Goal: Information Seeking & Learning: Compare options

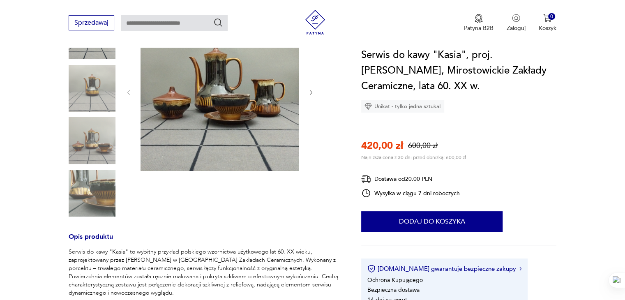
click at [310, 91] on icon "button" at bounding box center [311, 92] width 7 height 7
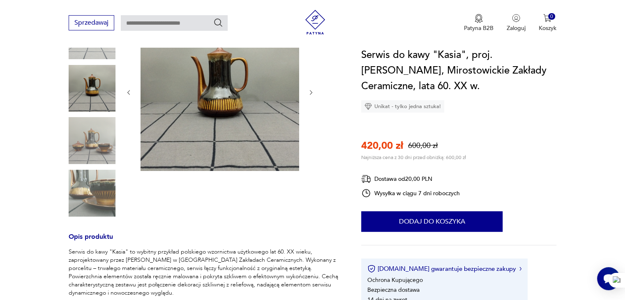
click at [310, 91] on icon "button" at bounding box center [311, 92] width 7 height 7
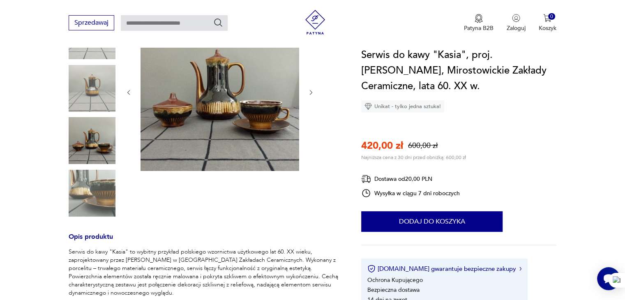
click at [310, 91] on icon "button" at bounding box center [311, 92] width 7 height 7
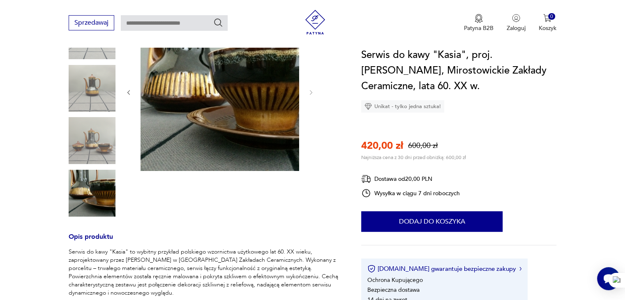
click at [102, 165] on div at bounding box center [92, 114] width 47 height 205
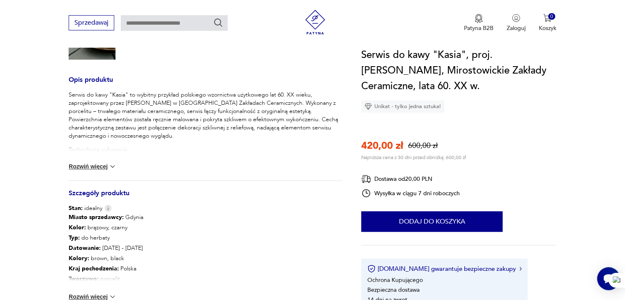
scroll to position [288, 0]
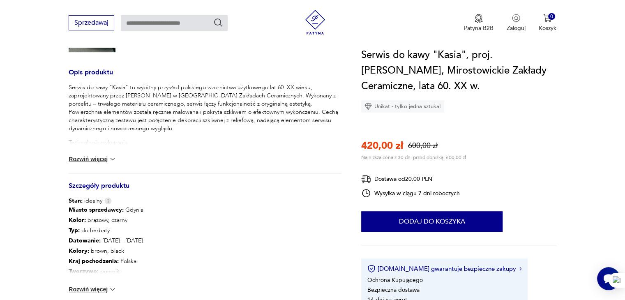
click at [111, 160] on img at bounding box center [113, 159] width 8 height 8
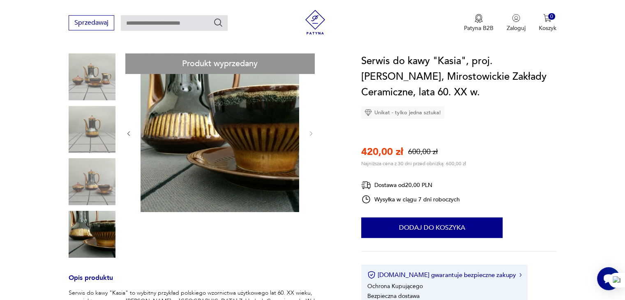
scroll to position [123, 0]
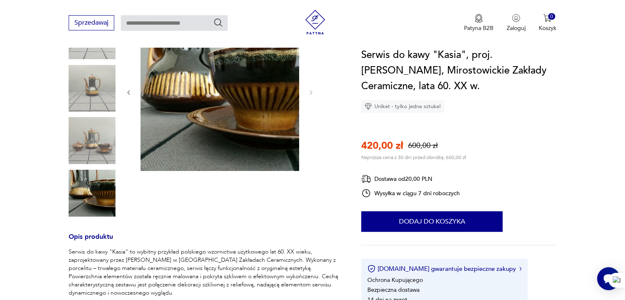
click at [86, 183] on img at bounding box center [92, 193] width 47 height 47
click at [218, 96] on img at bounding box center [220, 91] width 159 height 159
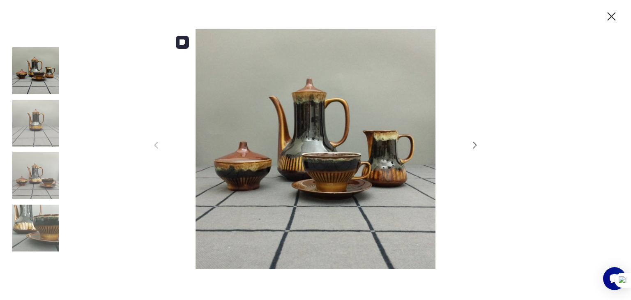
click at [288, 147] on img at bounding box center [315, 149] width 293 height 240
click at [31, 119] on img at bounding box center [35, 123] width 47 height 47
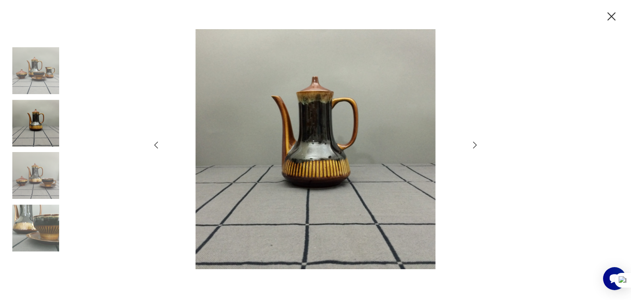
click at [157, 142] on icon "button" at bounding box center [157, 145] width 4 height 7
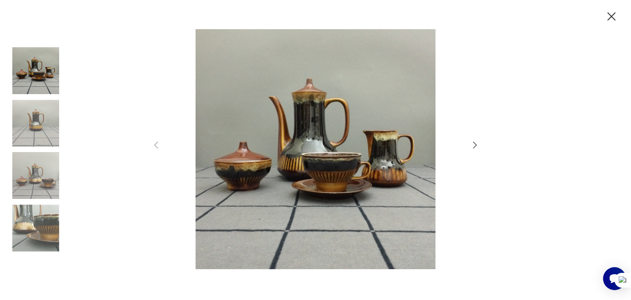
click at [613, 12] on icon "button" at bounding box center [612, 16] width 14 height 14
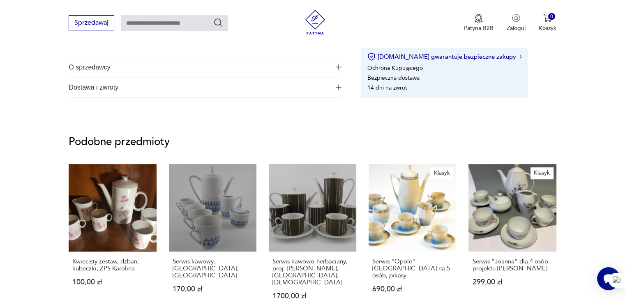
scroll to position [781, 0]
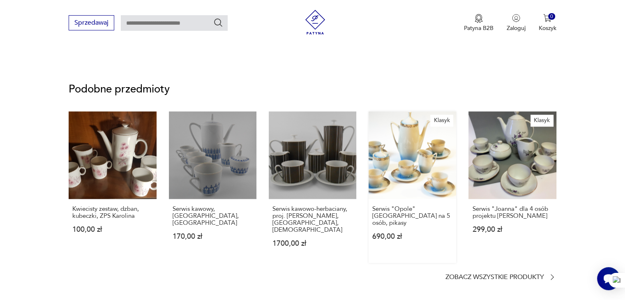
click at [374, 179] on link "Klasyk Serwis "Opole" [GEOGRAPHIC_DATA] na 5 osób, pikasy 690,00 zł" at bounding box center [413, 187] width 88 height 152
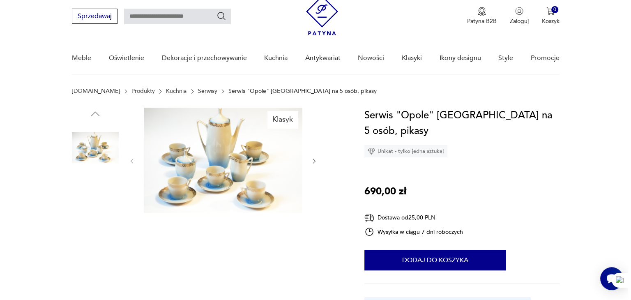
scroll to position [82, 0]
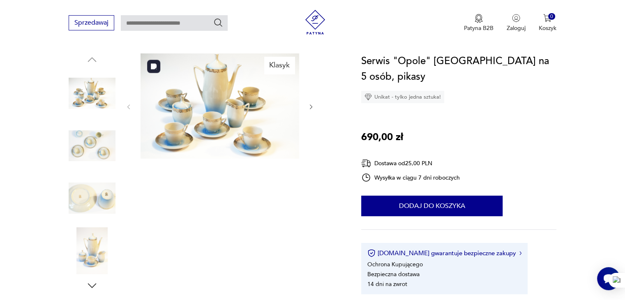
click at [238, 123] on img at bounding box center [220, 105] width 159 height 105
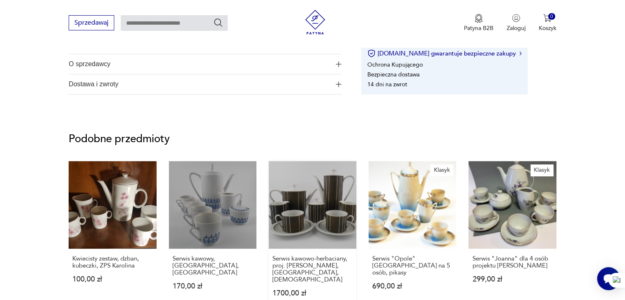
scroll to position [578, 0]
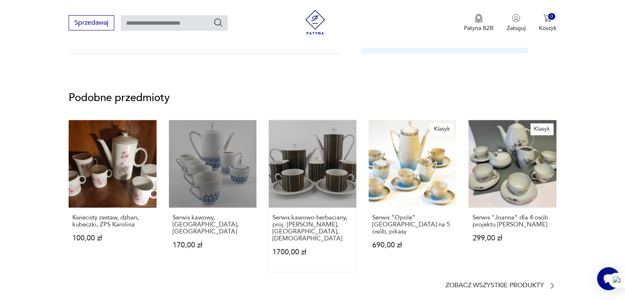
click at [326, 176] on link "Serwis kawowo-herbaciany, proj. [PERSON_NAME], [GEOGRAPHIC_DATA], [DEMOGRAPHIC_…" at bounding box center [313, 196] width 88 height 152
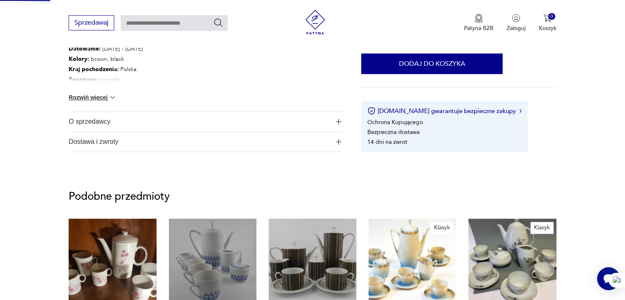
scroll to position [335, 0]
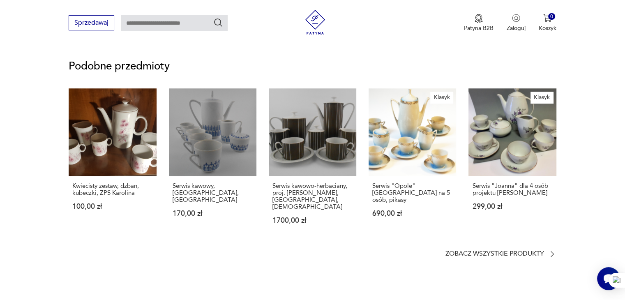
scroll to position [611, 0]
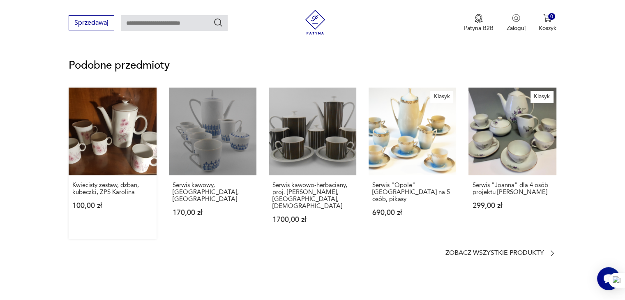
click at [123, 129] on link "Kwiecisty zestaw, dzban, kubeczki, ZPS Karolina 100,00 zł" at bounding box center [113, 164] width 88 height 152
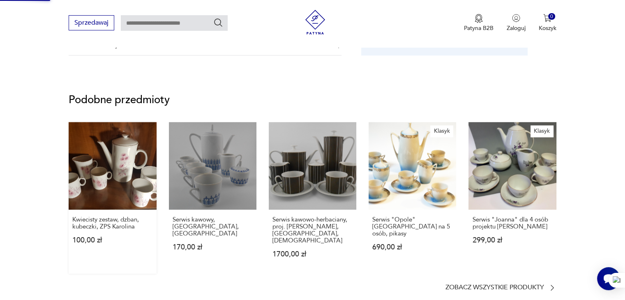
scroll to position [539, 0]
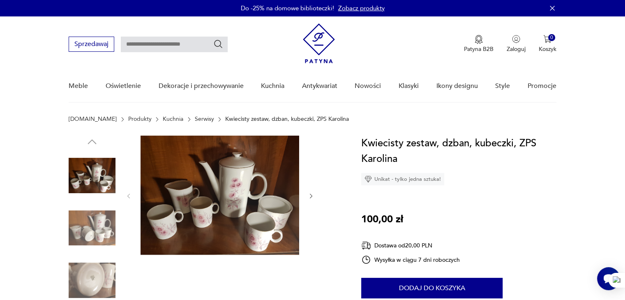
scroll to position [489, 0]
